Goal: Complete application form

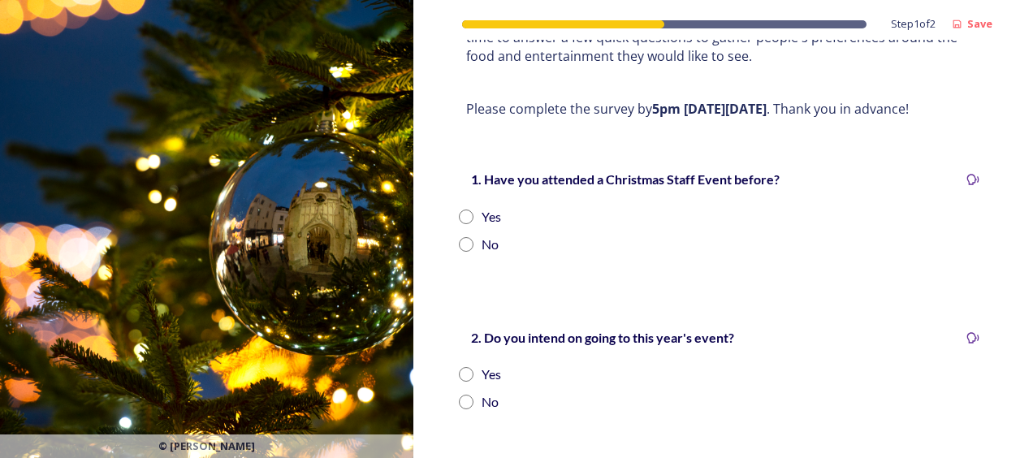
scroll to position [278, 0]
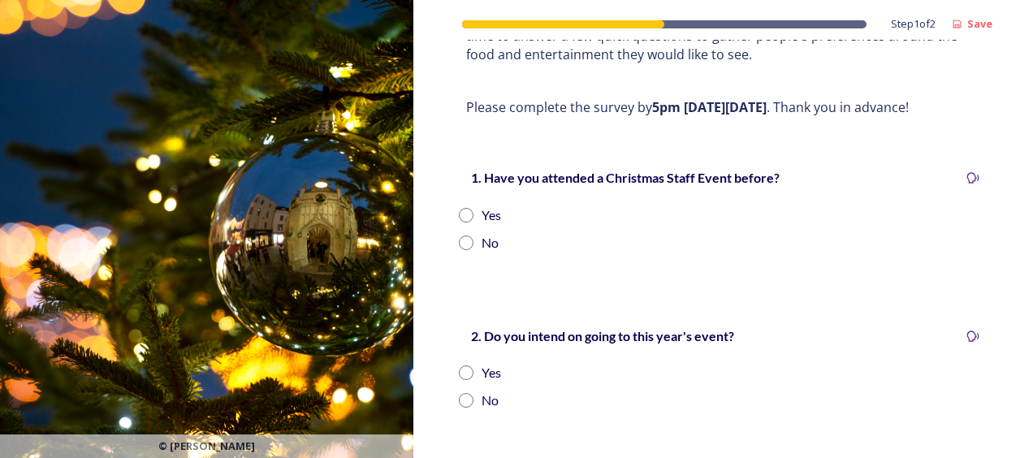
click at [463, 211] on input "radio" at bounding box center [466, 215] width 15 height 15
radio input "true"
click at [464, 369] on input "radio" at bounding box center [466, 372] width 15 height 15
radio input "true"
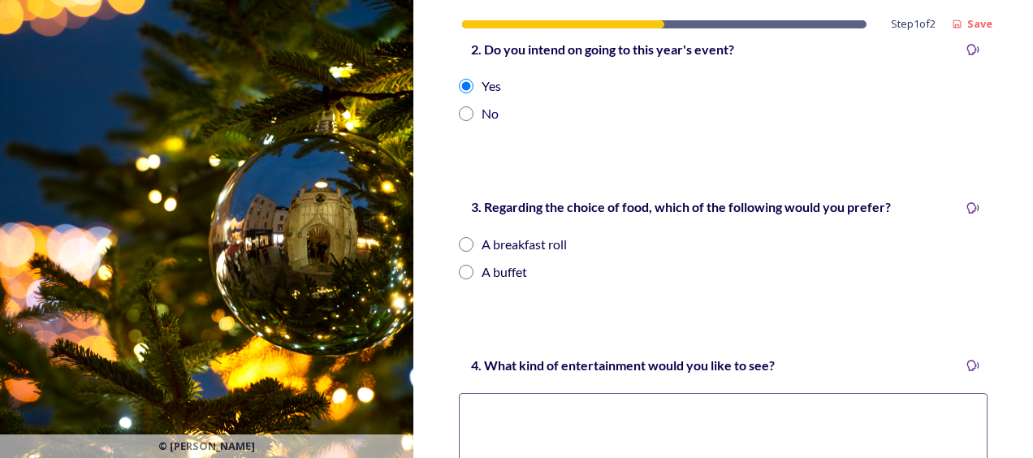
scroll to position [588, 0]
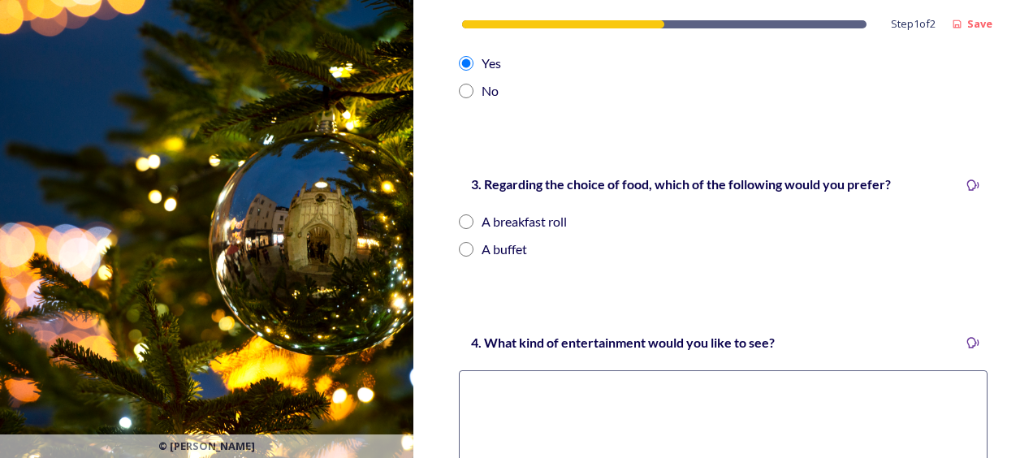
click at [464, 242] on input "radio" at bounding box center [466, 249] width 15 height 15
radio input "true"
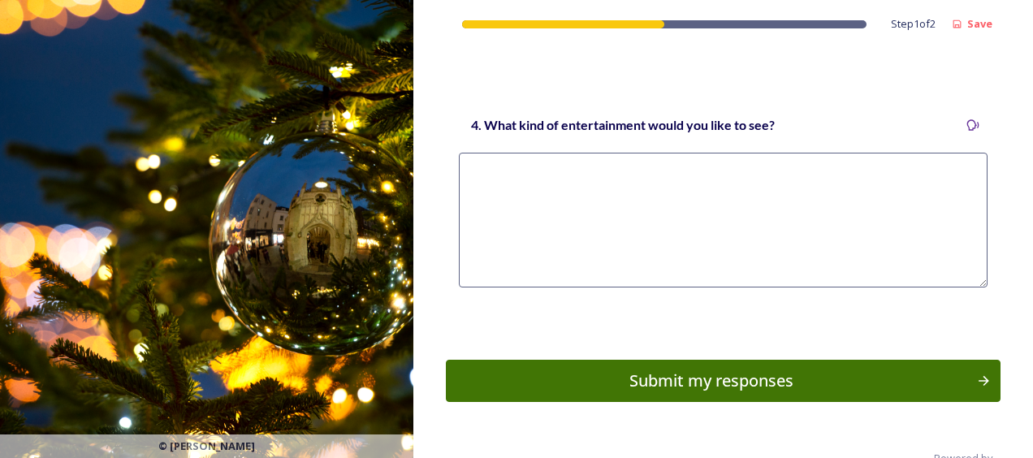
scroll to position [804, 0]
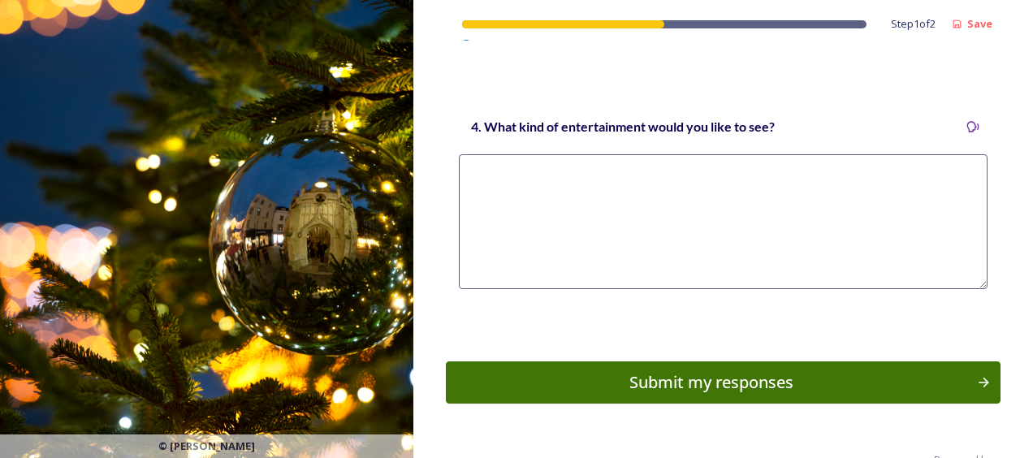
click at [507, 185] on textarea at bounding box center [723, 221] width 528 height 135
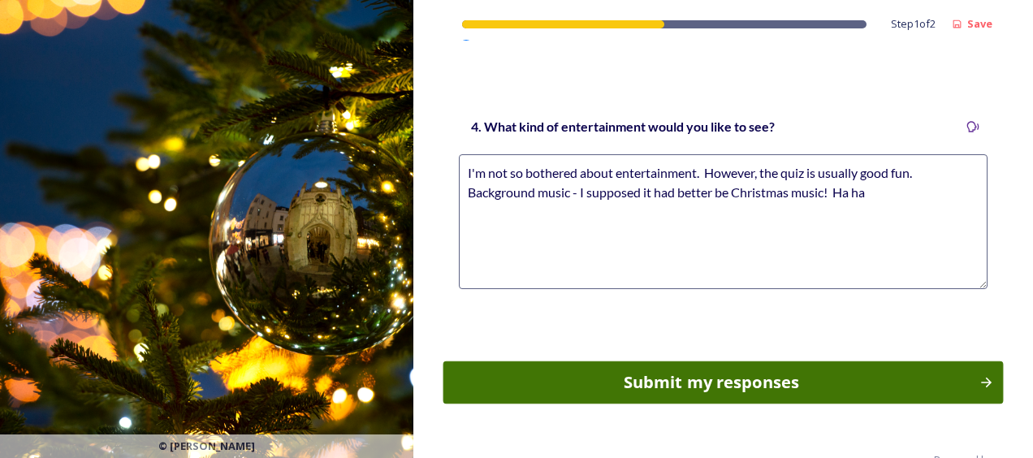
type textarea "I'm not so bothered about entertainment. However, the quiz is usually good fun.…"
click at [683, 382] on div "Submit my responses" at bounding box center [710, 382] width 518 height 24
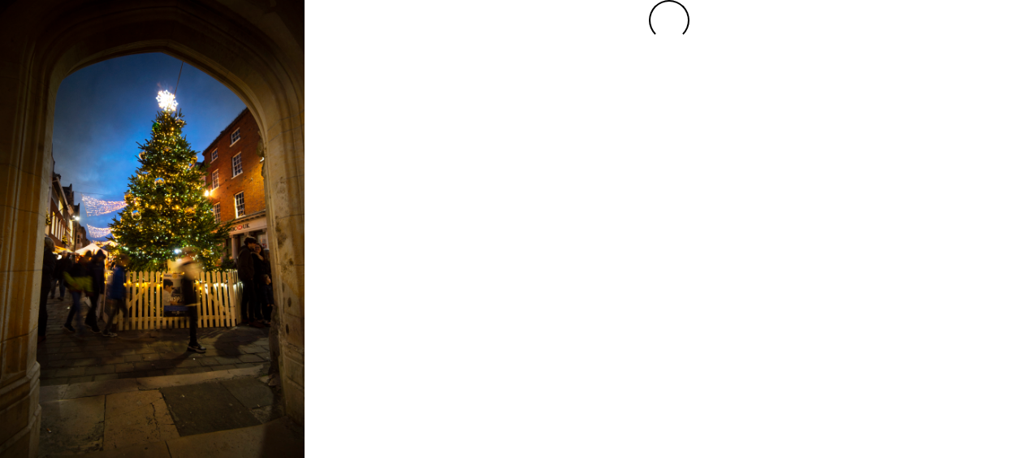
scroll to position [0, 0]
